Goal: Task Accomplishment & Management: Manage account settings

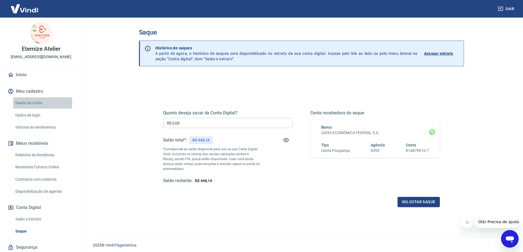
click at [34, 103] on link "Dados da conta" at bounding box center [44, 103] width 62 height 11
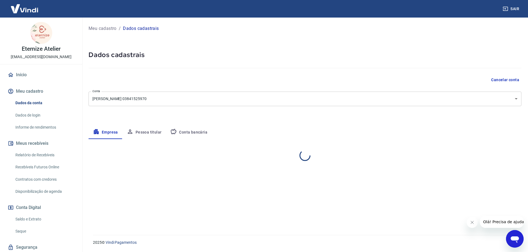
select select "PR"
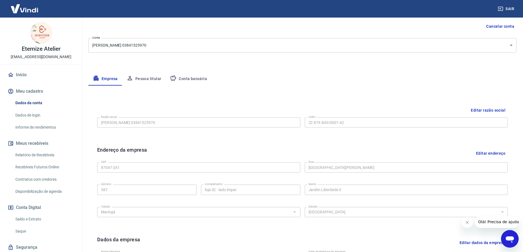
scroll to position [34, 0]
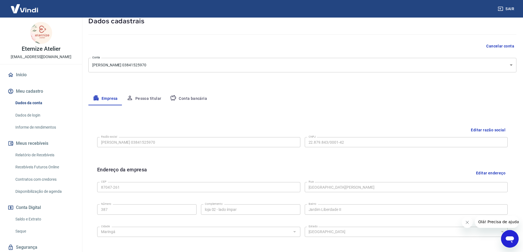
click at [185, 99] on button "Conta bancária" at bounding box center [189, 98] width 46 height 13
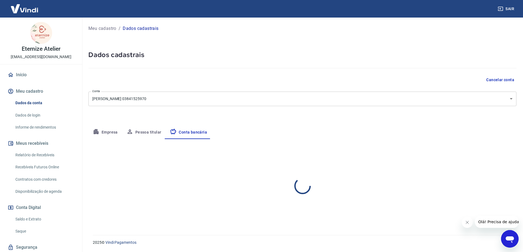
scroll to position [0, 0]
select select "3"
click at [489, 155] on button "Editar conta bancária" at bounding box center [498, 155] width 46 height 10
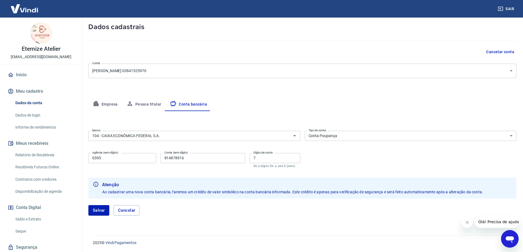
scroll to position [28, 0]
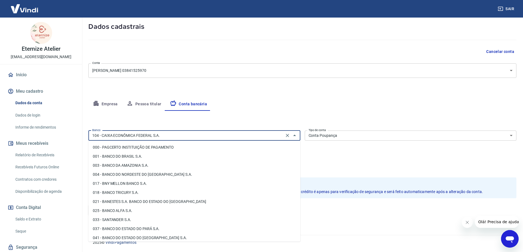
click at [168, 137] on input "104 - CAIXA ECONÔMICA FEDERAL S.A." at bounding box center [186, 135] width 193 height 7
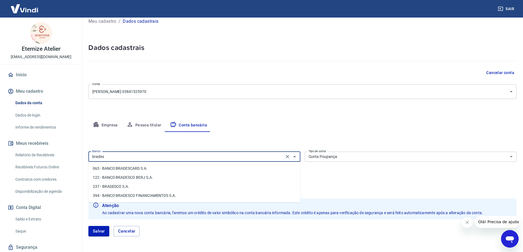
scroll to position [1, 0]
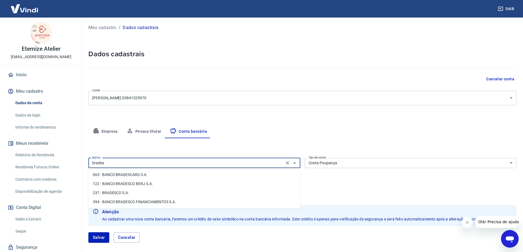
click at [125, 203] on li "394 - BANCO BRADESCO FINANCIAMENTOS S.A." at bounding box center [194, 202] width 212 height 9
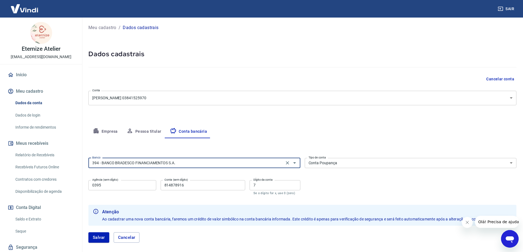
type input "394 - BANCO BRADESCO FINANCIAMENTOS S.A."
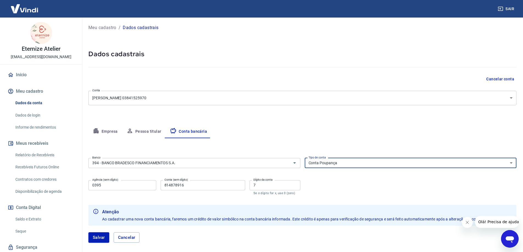
click at [340, 164] on select "Conta Corrente Conta Poupança" at bounding box center [411, 163] width 212 height 10
select select "1"
click at [305, 158] on select "Conta Corrente Conta Poupança" at bounding box center [411, 163] width 212 height 10
click at [115, 186] on input "0395" at bounding box center [122, 186] width 68 height 10
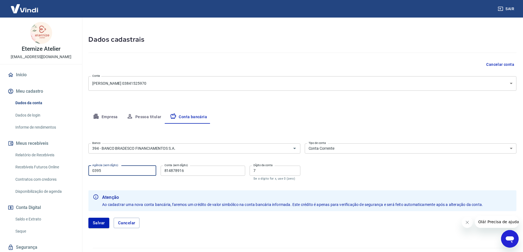
scroll to position [28, 0]
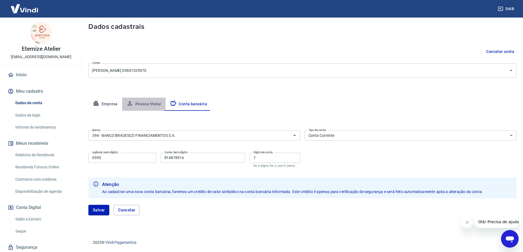
click at [145, 104] on button "Pessoa titular" at bounding box center [144, 104] width 44 height 13
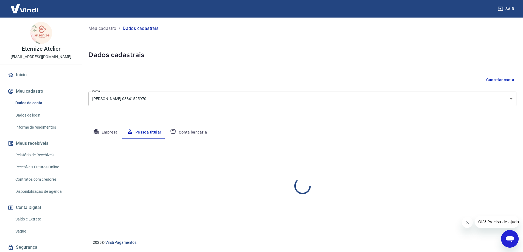
scroll to position [0, 0]
click at [110, 132] on button "Empresa" at bounding box center [105, 132] width 34 height 13
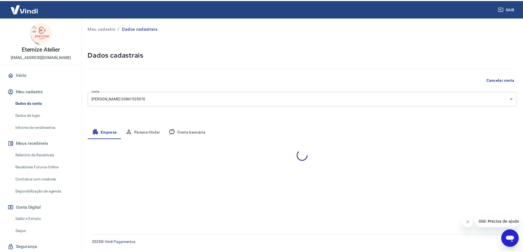
select select "PR"
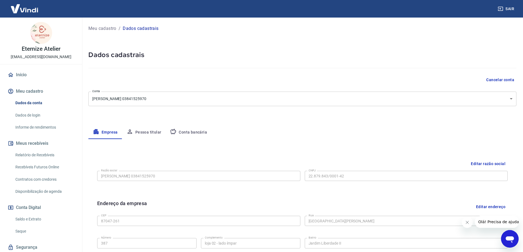
click at [140, 131] on button "Pessoa titular" at bounding box center [144, 132] width 44 height 13
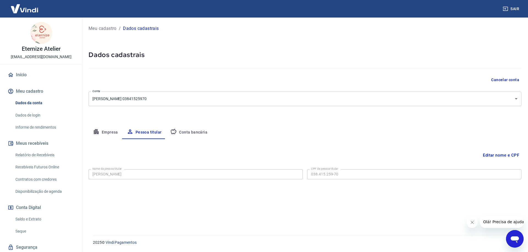
click at [194, 130] on button "Conta bancária" at bounding box center [189, 132] width 46 height 13
select select "3"
click at [486, 156] on button "Editar conta bancária" at bounding box center [498, 155] width 46 height 10
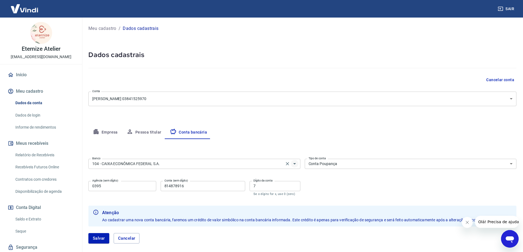
click at [296, 165] on icon "Abrir" at bounding box center [295, 164] width 7 height 7
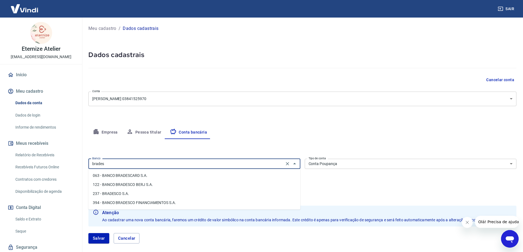
click at [120, 193] on li "237 - BRADESCO S.A." at bounding box center [194, 194] width 212 height 9
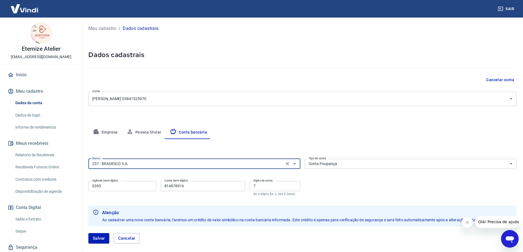
type input "237 - BRADESCO S.A."
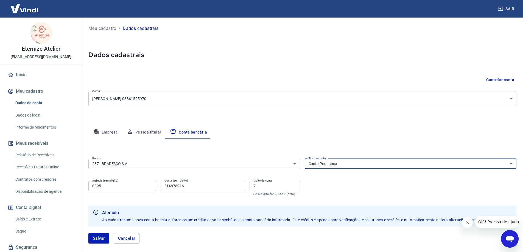
click at [344, 165] on select "Conta Corrente Conta Poupança" at bounding box center [411, 164] width 212 height 10
select select "1"
click at [305, 159] on select "Conta Corrente Conta Poupança" at bounding box center [411, 164] width 212 height 10
click at [100, 189] on input "0395" at bounding box center [122, 186] width 68 height 10
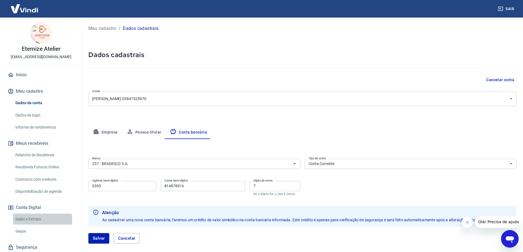
click at [37, 220] on link "Saldo e Extrato" at bounding box center [44, 219] width 62 height 11
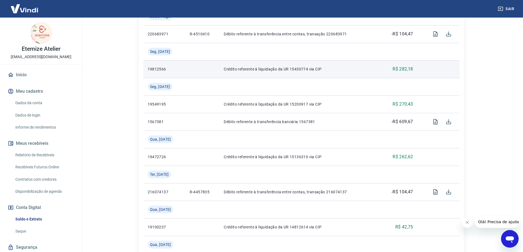
scroll to position [165, 0]
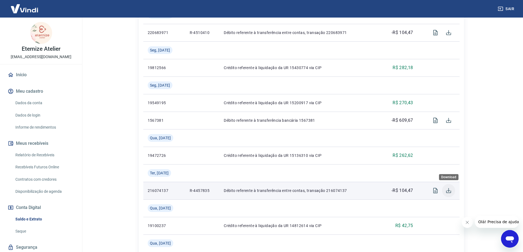
click at [450, 193] on icon "Download" at bounding box center [448, 190] width 5 height 5
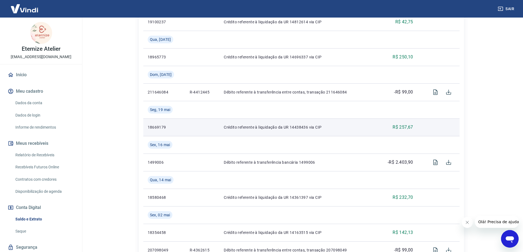
scroll to position [385, 0]
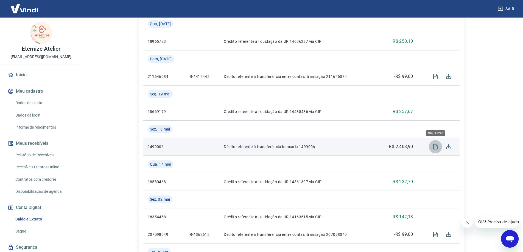
click at [435, 149] on icon "Visualizar" at bounding box center [436, 146] width 4 height 5
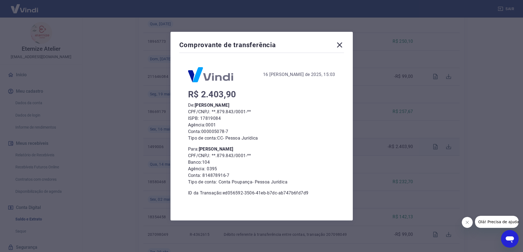
click at [344, 44] on icon at bounding box center [339, 45] width 9 height 9
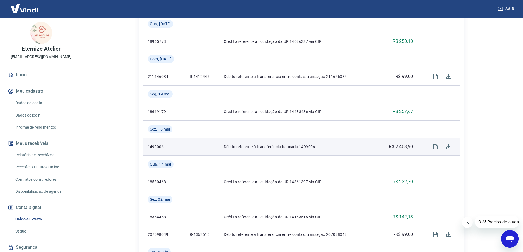
click at [31, 104] on link "Dados da conta" at bounding box center [44, 103] width 62 height 11
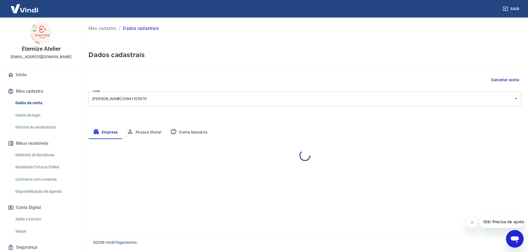
select select "PR"
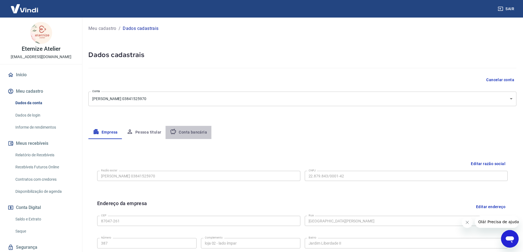
click at [191, 133] on button "Conta bancária" at bounding box center [189, 132] width 46 height 13
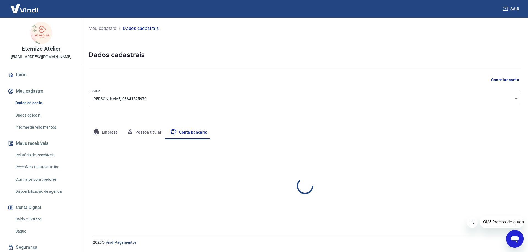
select select "3"
click at [504, 154] on button "Editar conta bancária" at bounding box center [498, 155] width 46 height 10
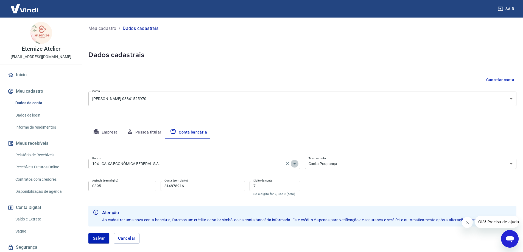
click at [295, 163] on icon "Abrir" at bounding box center [295, 164] width 7 height 7
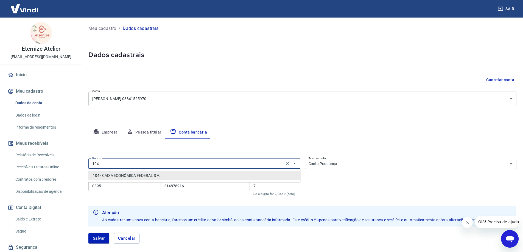
drag, startPoint x: 97, startPoint y: 168, endPoint x: 78, endPoint y: 169, distance: 19.0
click at [78, 169] on div "Sair Eternize Atelier [EMAIL_ADDRESS][DOMAIN_NAME] Início Meu cadastro Dados da…" at bounding box center [261, 126] width 523 height 252
type input "1"
